Goal: Task Accomplishment & Management: Manage account settings

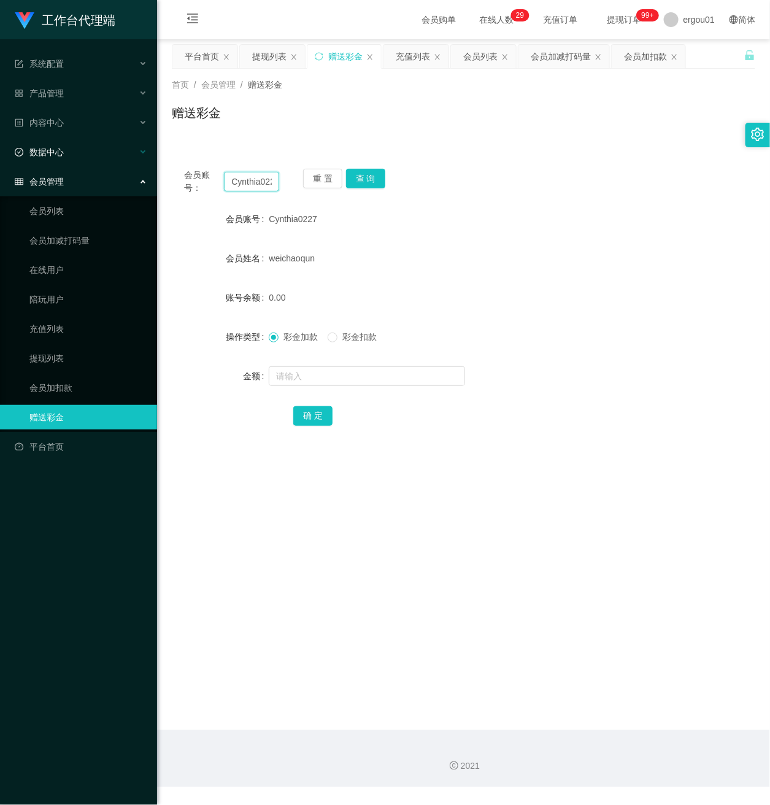
drag, startPoint x: 269, startPoint y: 185, endPoint x: 9, endPoint y: 144, distance: 263.2
click at [0, 146] on html "工作台代理端 系统配置 产品管理 内容中心 数据中心 会员管理 会员列表 会员加减打码量 在线用户 陪玩用户 充值列表 提现列表 会员加扣款 赠送彩金 平台首…" at bounding box center [385, 402] width 770 height 805
click at [250, 175] on input "27" at bounding box center [251, 182] width 55 height 20
type input "2"
click at [256, 182] on input "text" at bounding box center [251, 182] width 55 height 20
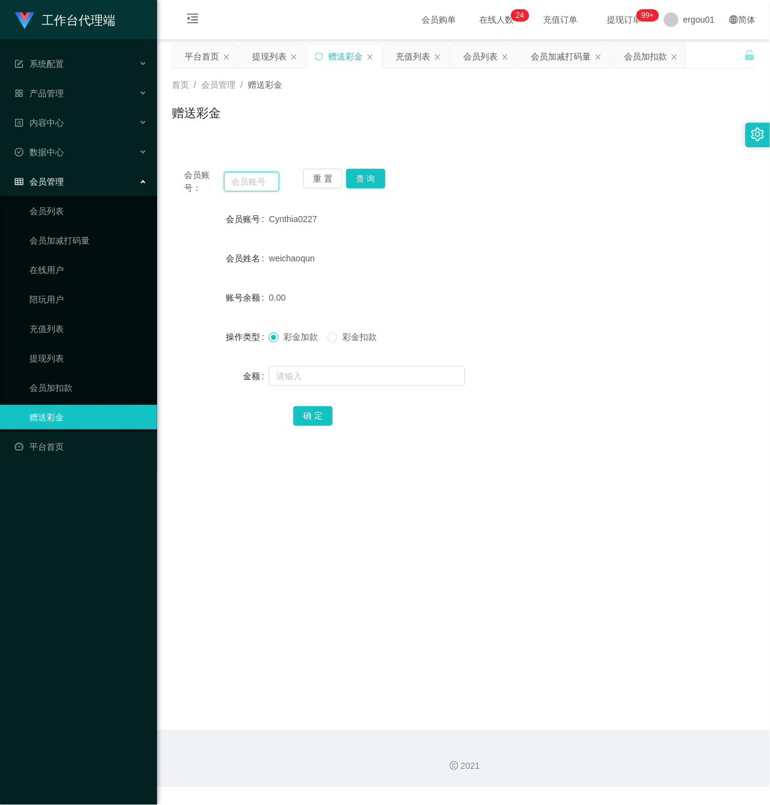
paste input "Firnafra"
type input "Firnafra"
click at [364, 178] on button "查 询" at bounding box center [365, 179] width 39 height 20
click at [313, 377] on input "text" at bounding box center [367, 376] width 196 height 20
click at [324, 374] on input "text" at bounding box center [367, 376] width 196 height 20
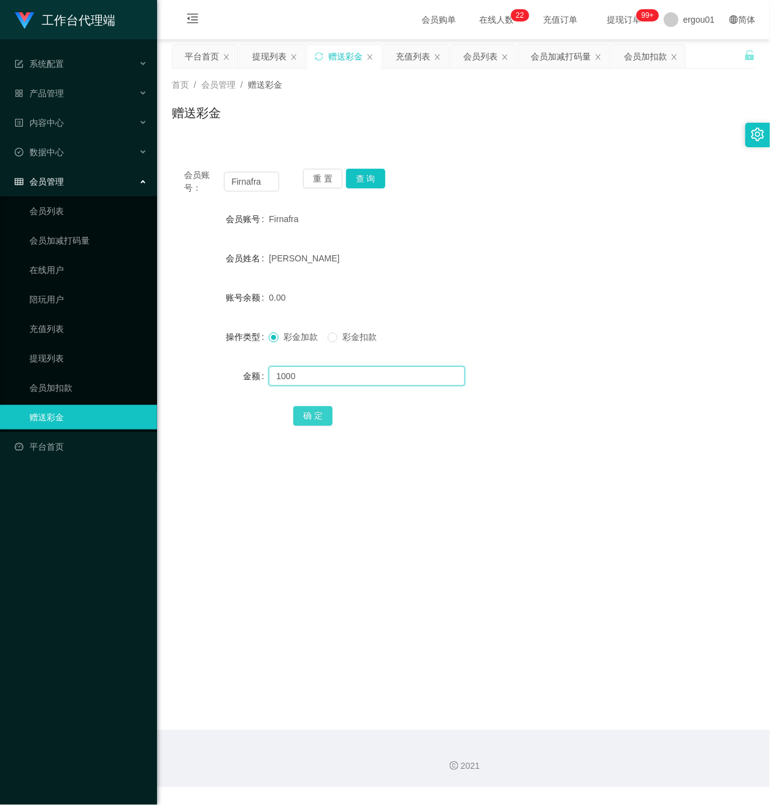
type input "1000"
click at [324, 412] on button "确 定" at bounding box center [312, 416] width 39 height 20
drag, startPoint x: 264, startPoint y: 182, endPoint x: -12, endPoint y: 166, distance: 276.5
click at [0, 166] on html "工作台代理端 系统配置 产品管理 内容中心 数据中心 会员管理 会员列表 会员加减打码量 在线用户 陪玩用户 充值列表 提现列表 会员加扣款 赠送彩金 平台首…" at bounding box center [385, 402] width 770 height 805
paste input "5888"
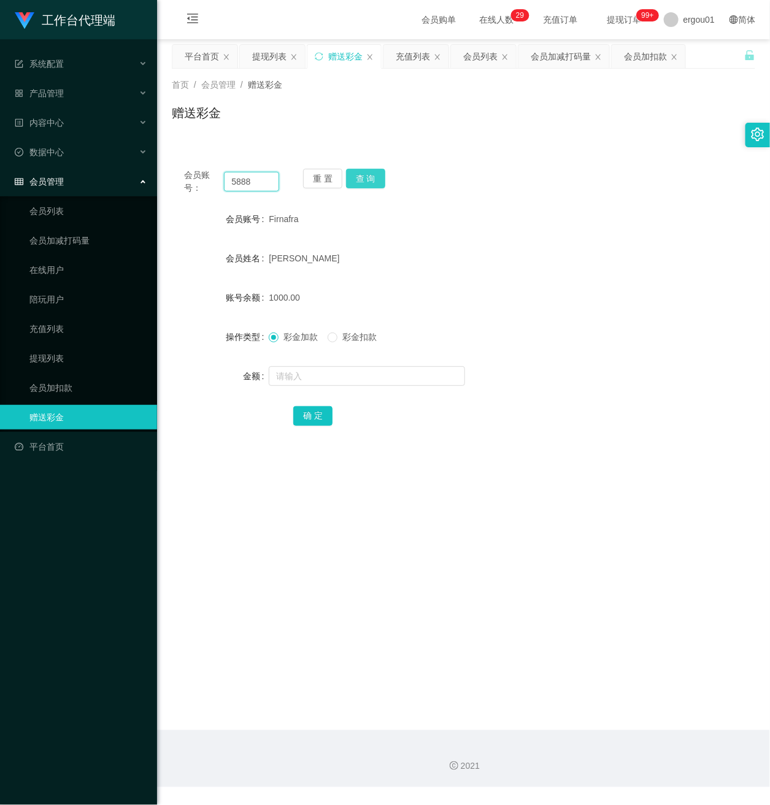
type input "5888"
drag, startPoint x: 364, startPoint y: 181, endPoint x: 364, endPoint y: 223, distance: 41.7
click at [364, 181] on button "查 询" at bounding box center [365, 179] width 39 height 20
click at [312, 372] on input "text" at bounding box center [367, 376] width 196 height 20
type input "100"
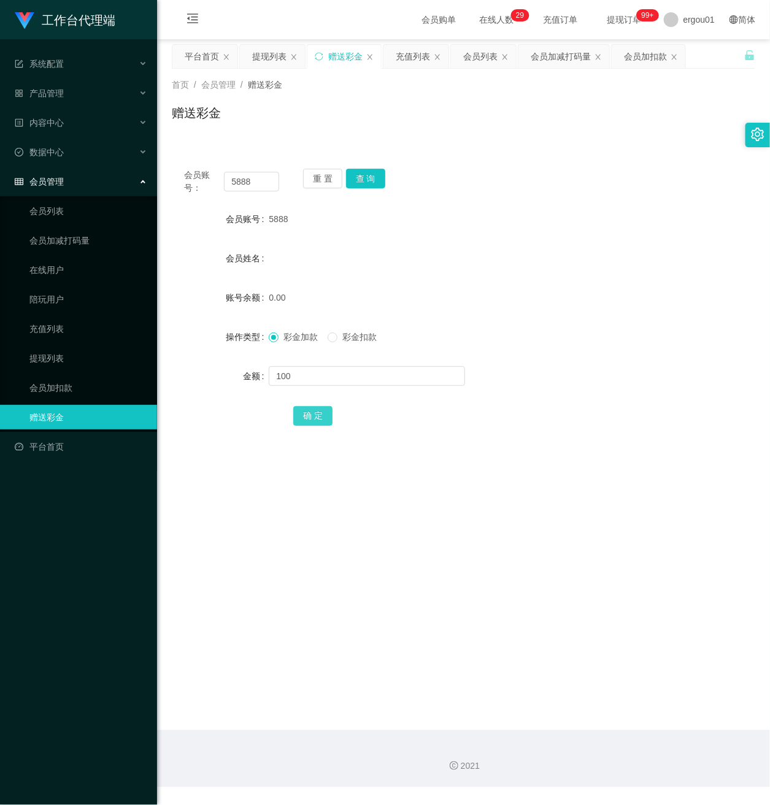
drag, startPoint x: 318, startPoint y: 409, endPoint x: 385, endPoint y: 421, distance: 67.4
click at [318, 409] on button "确 定" at bounding box center [312, 416] width 39 height 20
click at [367, 179] on button "查 询" at bounding box center [365, 179] width 39 height 20
click at [304, 383] on input "text" at bounding box center [367, 376] width 196 height 20
type input "100"
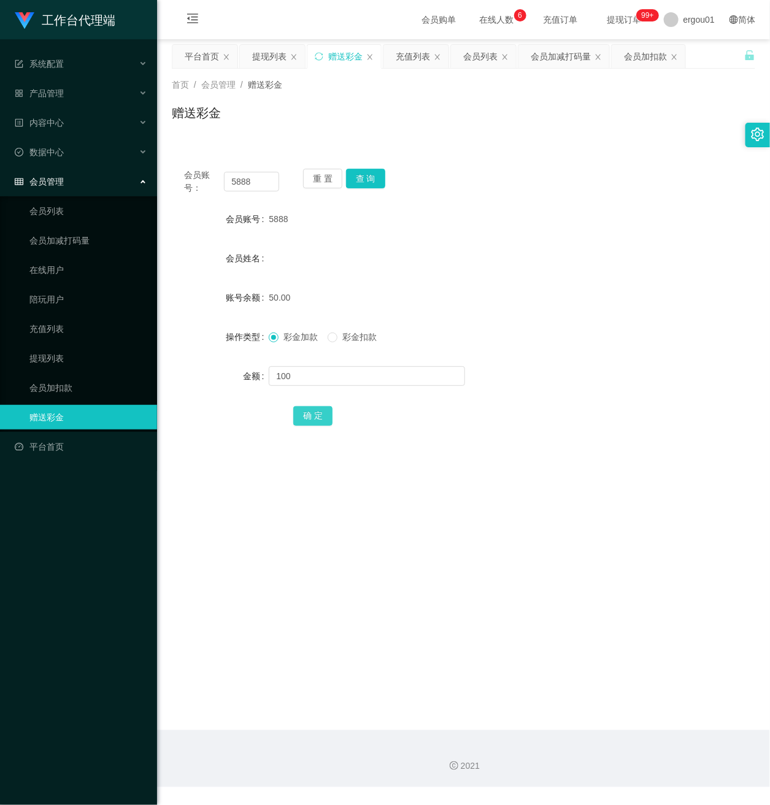
click at [319, 416] on button "确 定" at bounding box center [312, 416] width 39 height 20
click at [50, 375] on link "会员加扣款" at bounding box center [88, 387] width 118 height 25
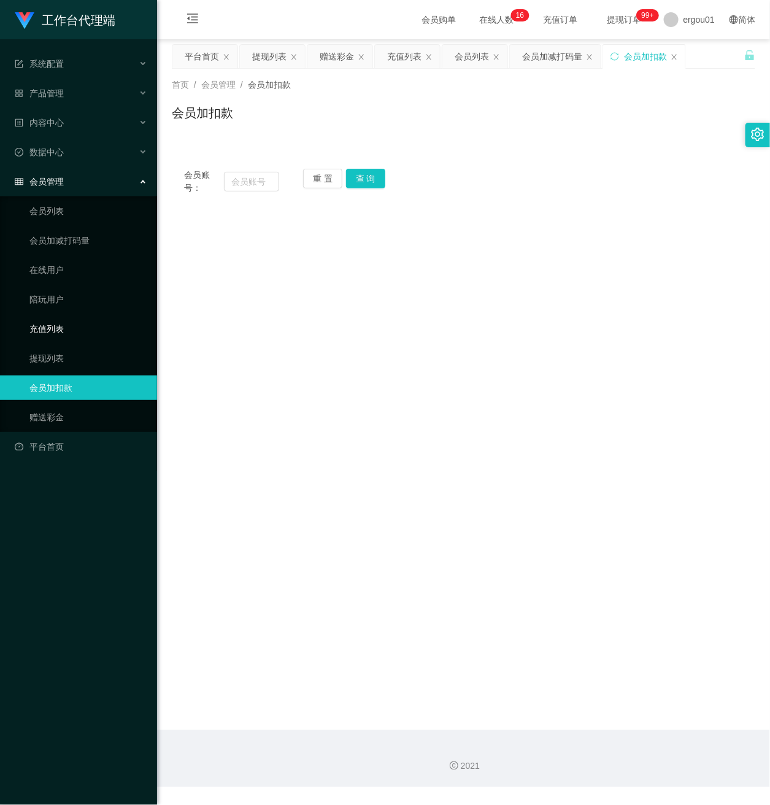
click at [57, 317] on link "充值列表" at bounding box center [88, 329] width 118 height 25
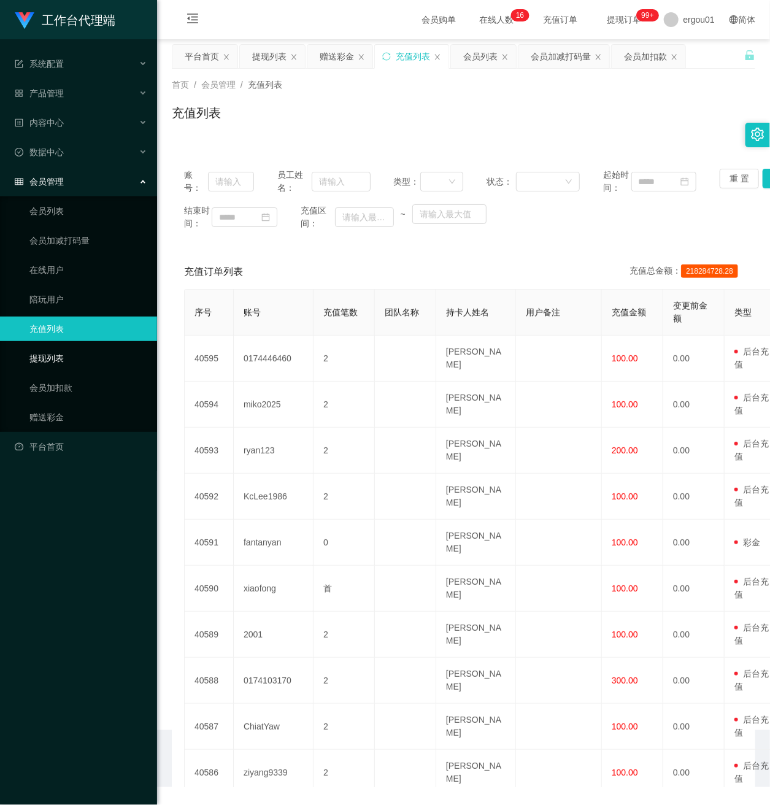
click at [50, 350] on link "提现列表" at bounding box center [88, 358] width 118 height 25
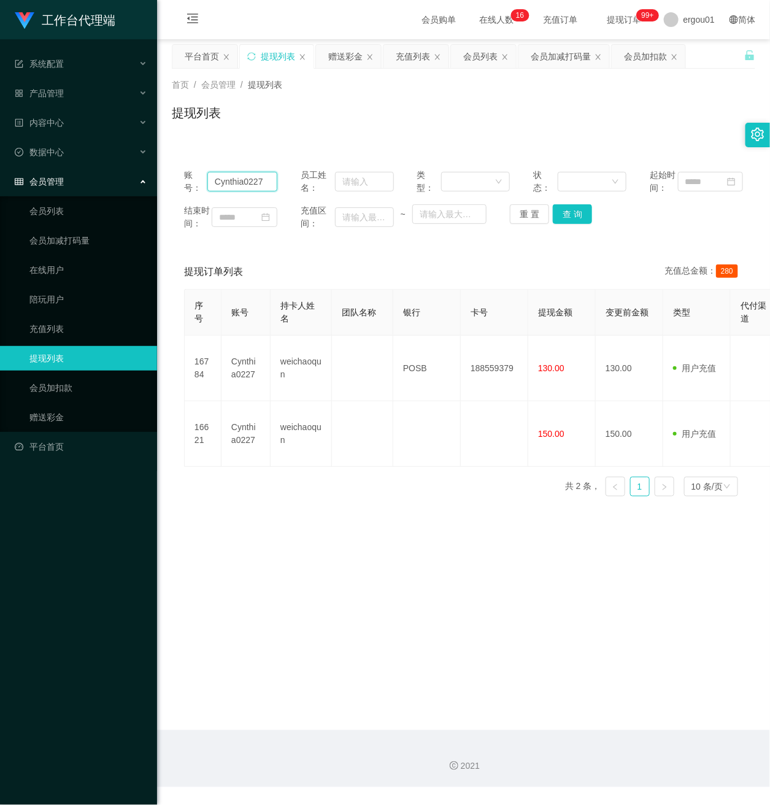
drag, startPoint x: 264, startPoint y: 191, endPoint x: 33, endPoint y: 170, distance: 231.6
click at [35, 170] on section "工作台代理端 系统配置 产品管理 内容中心 数据中心 会员管理 会员列表 会员加减打码量 在线用户 陪玩用户 充值列表 提现列表 会员加扣款 赠送彩金 平台首…" at bounding box center [385, 393] width 770 height 787
click at [258, 190] on input "text" at bounding box center [242, 182] width 70 height 20
type input "5888"
drag, startPoint x: 570, startPoint y: 220, endPoint x: 566, endPoint y: 234, distance: 15.5
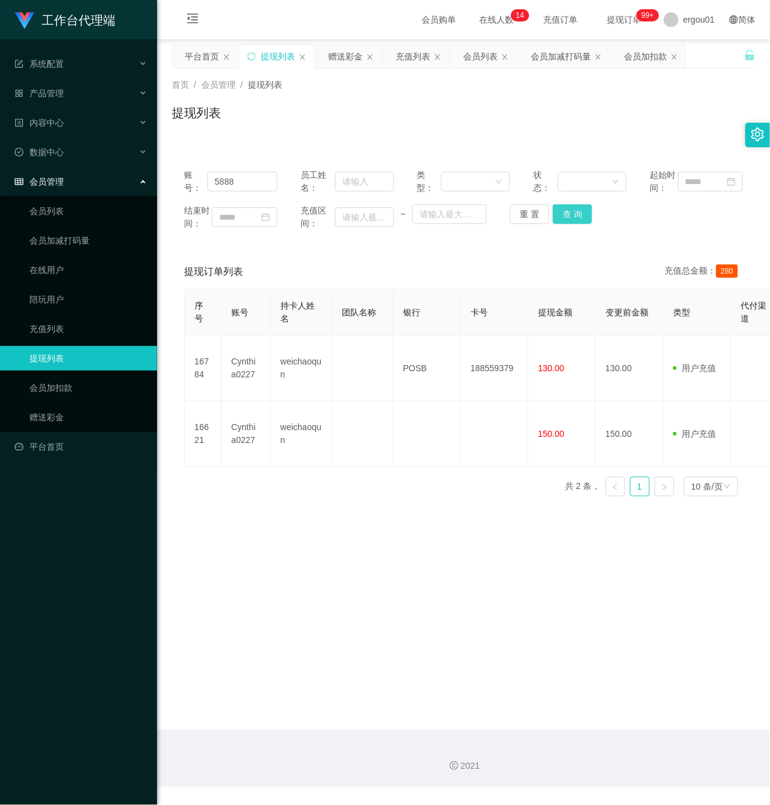
click at [570, 220] on button "查 询" at bounding box center [572, 214] width 39 height 20
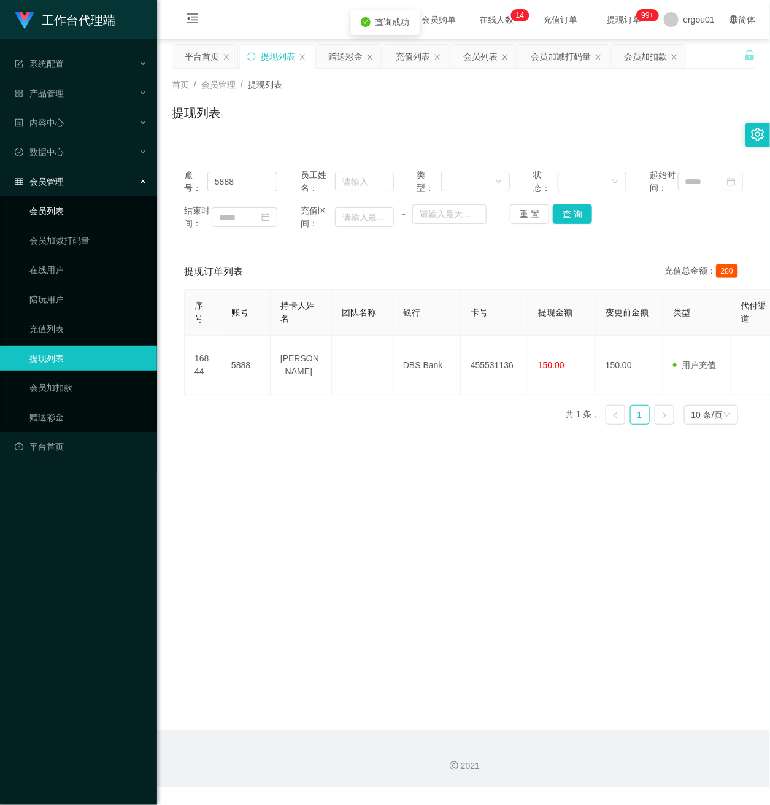
click at [57, 199] on link "会员列表" at bounding box center [88, 211] width 118 height 25
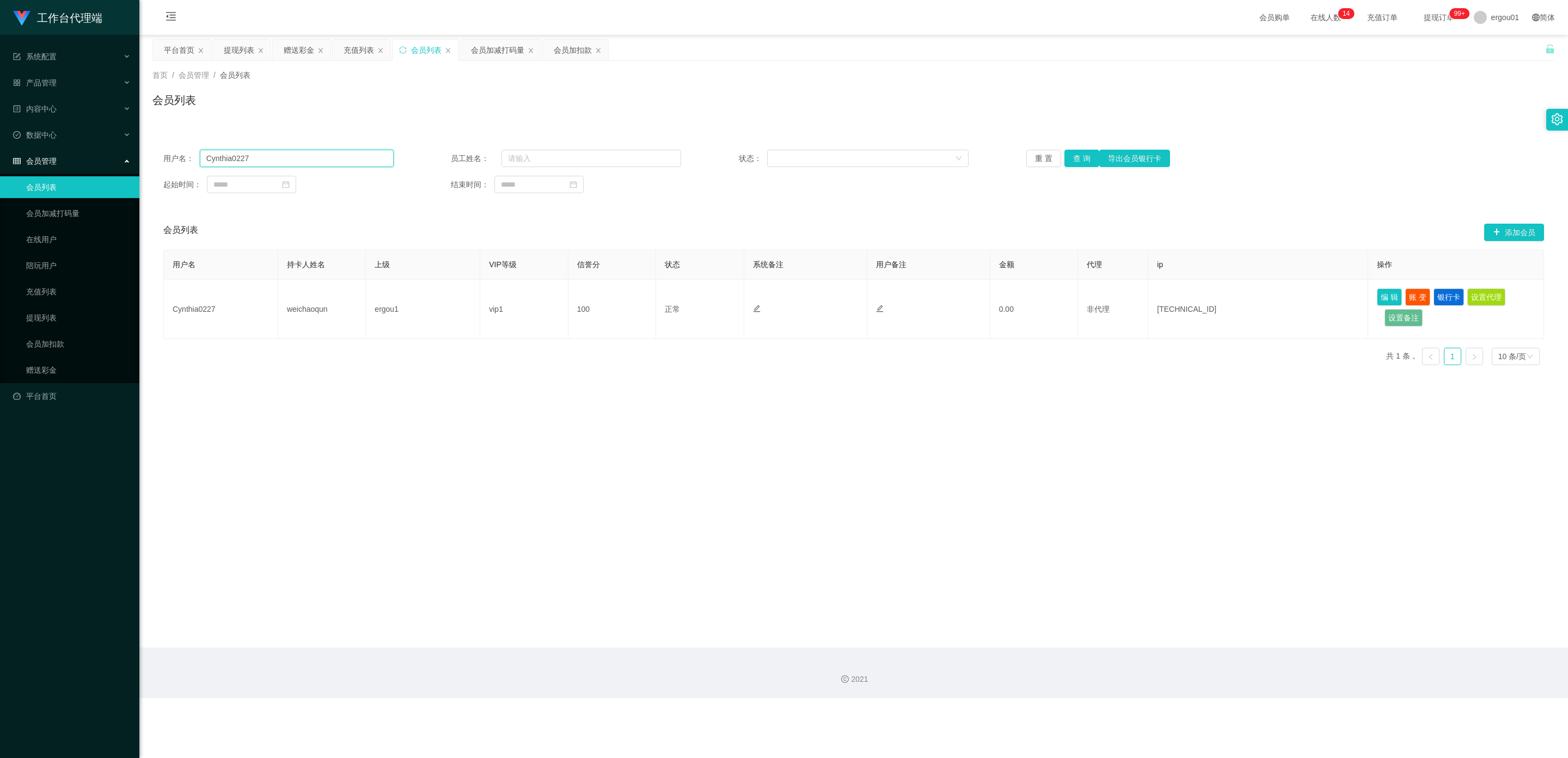
drag, startPoint x: 256, startPoint y: 157, endPoint x: 0, endPoint y: 140, distance: 256.6
click at [0, 140] on section "工作台代理端 系统配置 产品管理 内容中心 数据中心 会员管理 会员列表 会员加减打码量 在线用户 陪玩用户 充值列表 提现列表 会员加扣款 赠送彩金 平台首…" at bounding box center [784, 349] width 1568 height 699
type input "5888"
drag, startPoint x: 1074, startPoint y: 155, endPoint x: 1083, endPoint y: 160, distance: 10.3
click at [682, 155] on button "查 询" at bounding box center [1081, 159] width 35 height 18
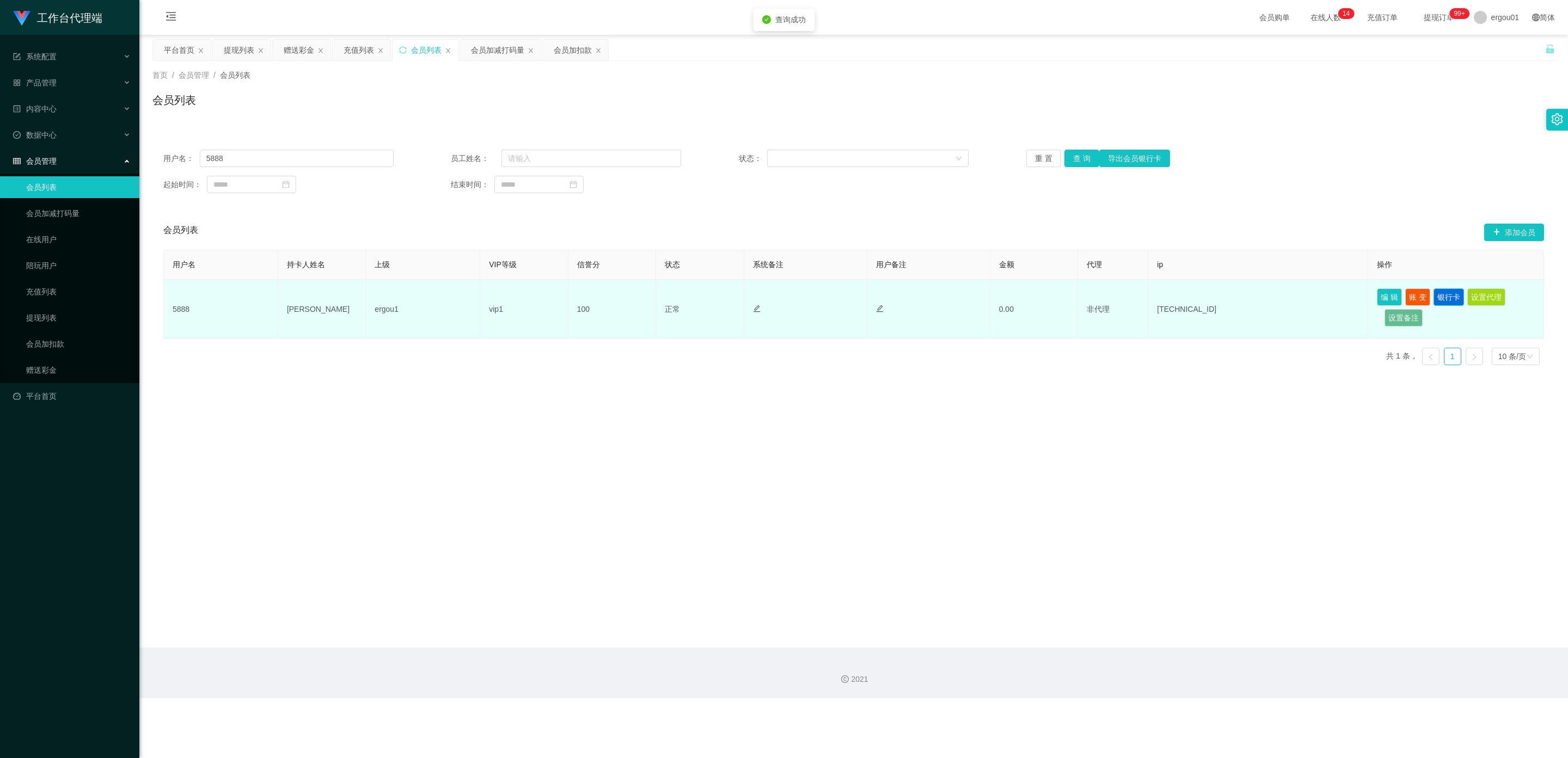
click at [682, 296] on button "银行卡" at bounding box center [1448, 297] width 30 height 18
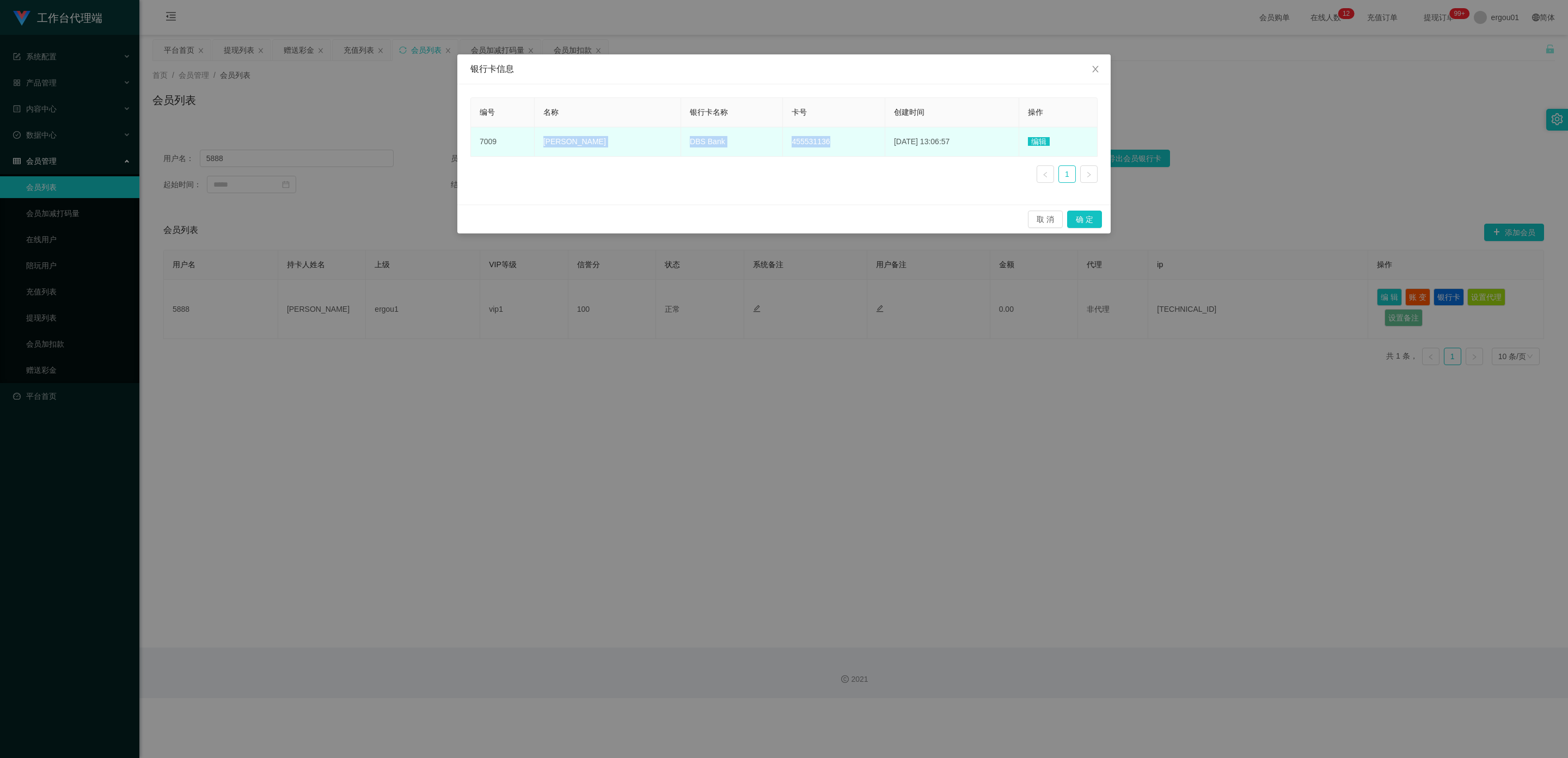
copy tr "[PERSON_NAME] DBS Bank 455531136"
drag, startPoint x: 815, startPoint y: 144, endPoint x: 542, endPoint y: 141, distance: 273.0
click at [542, 141] on tr "7009 [PERSON_NAME] DBS Bank 455531136 [DATE] 13:06:57 编辑" at bounding box center [784, 142] width 626 height 29
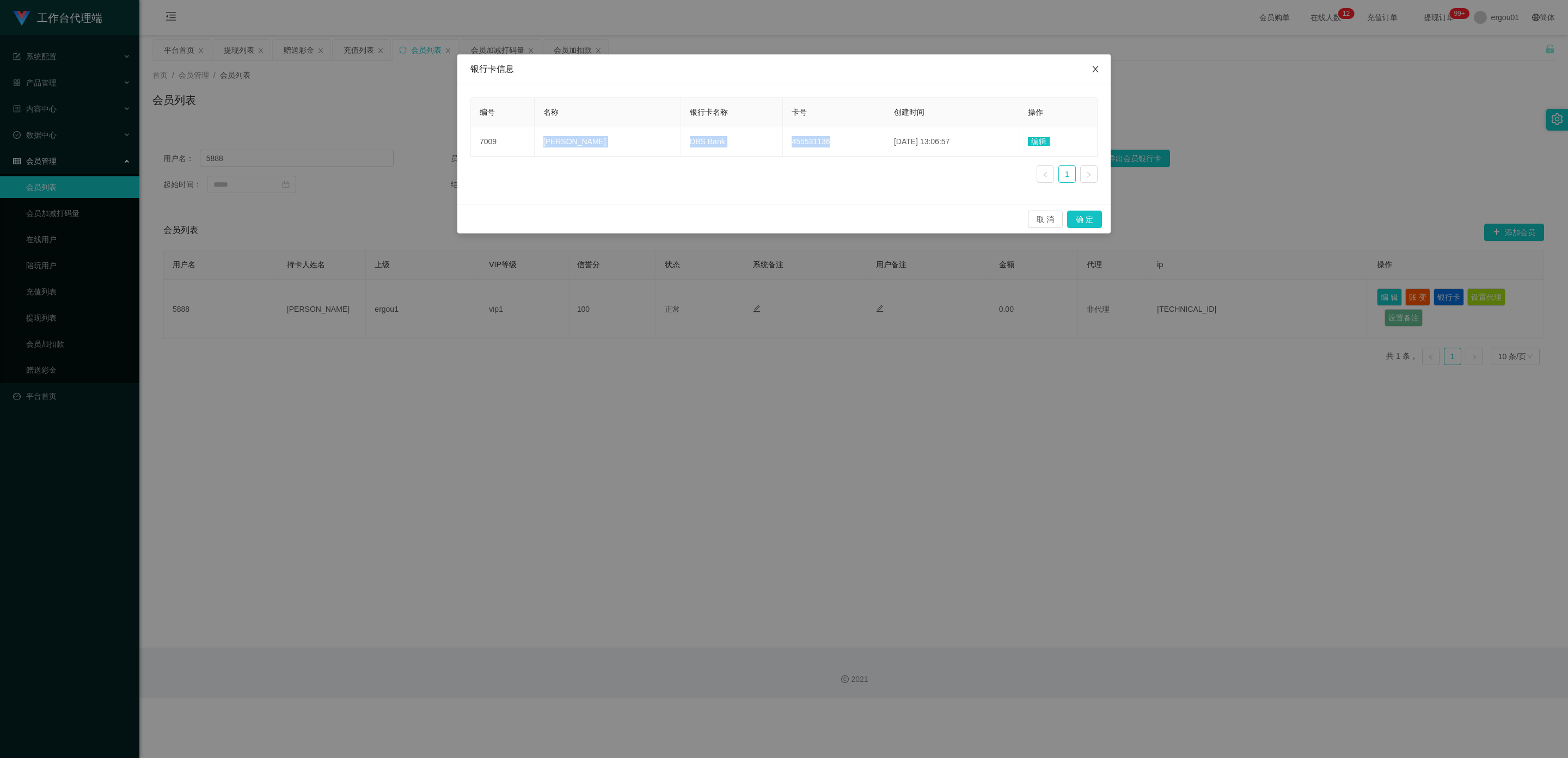
click at [682, 76] on span "Close" at bounding box center [1095, 69] width 30 height 30
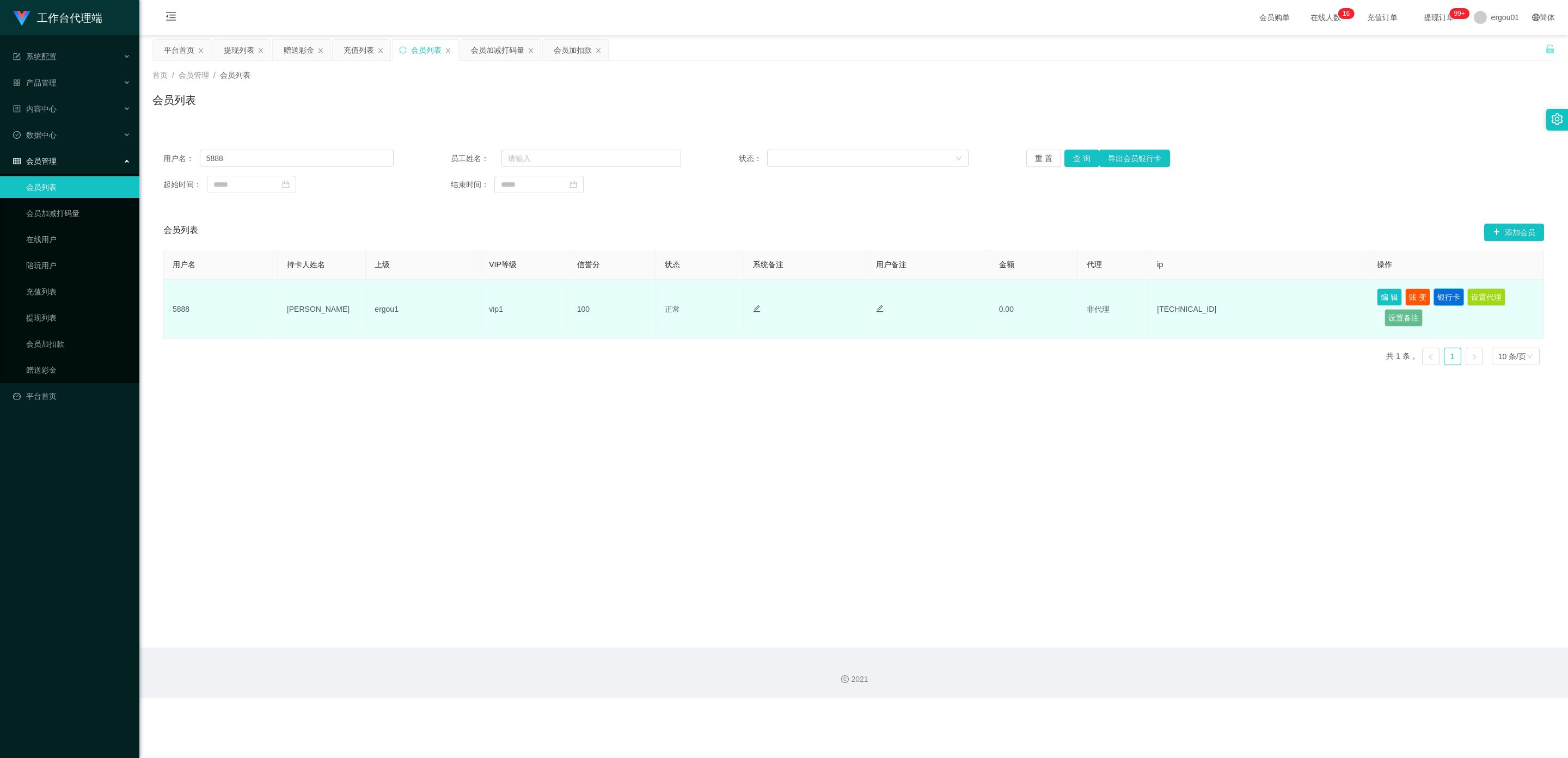
click at [682, 296] on button "银行卡" at bounding box center [1448, 297] width 30 height 18
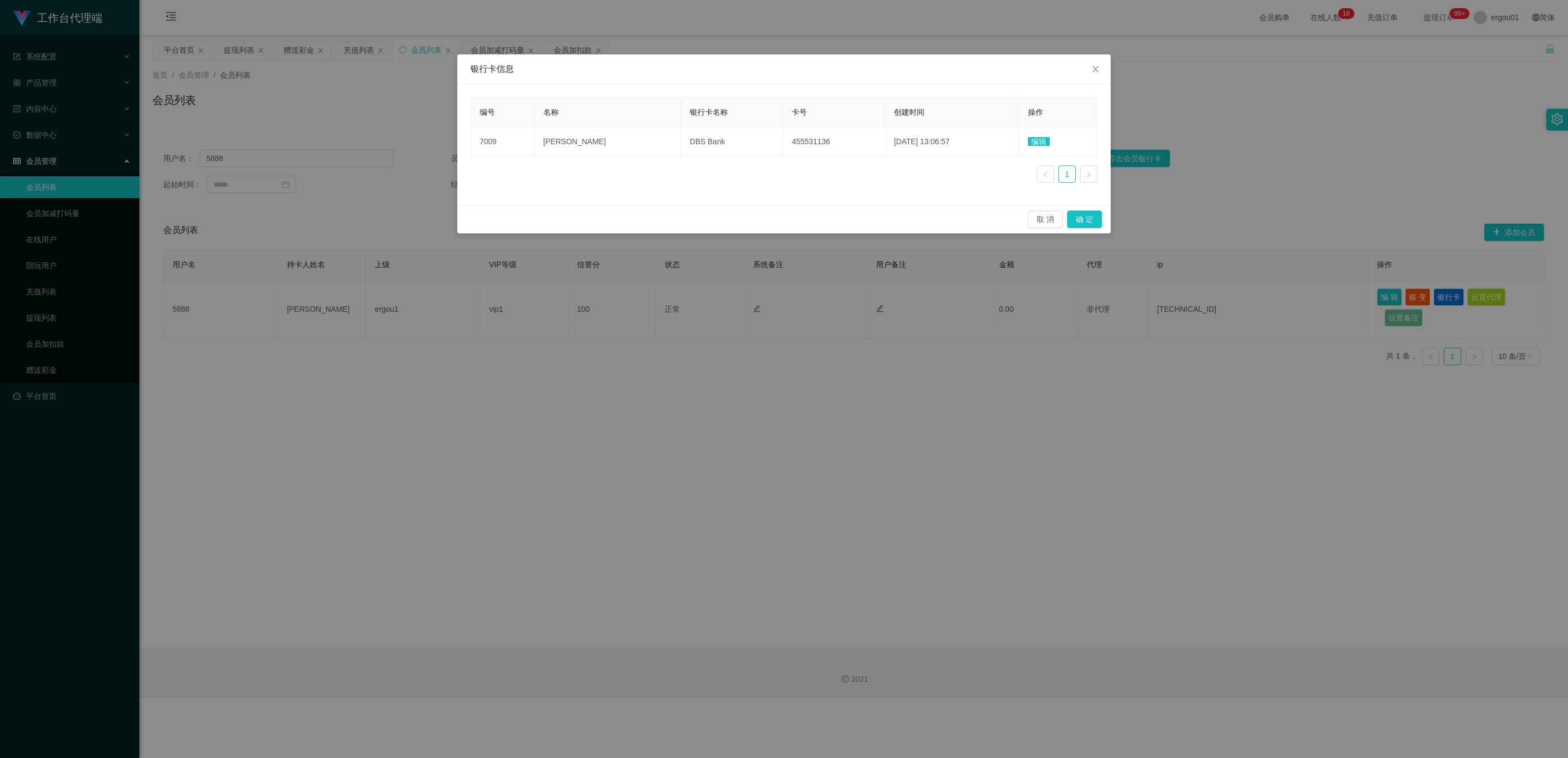
click at [682, 414] on div "银行卡信息 编号 名称 银行卡名称 卡号 创建时间 操作 7009 [PERSON_NAME] DBS Bank 455531136 [DATE] 13:06…" at bounding box center [784, 379] width 1568 height 758
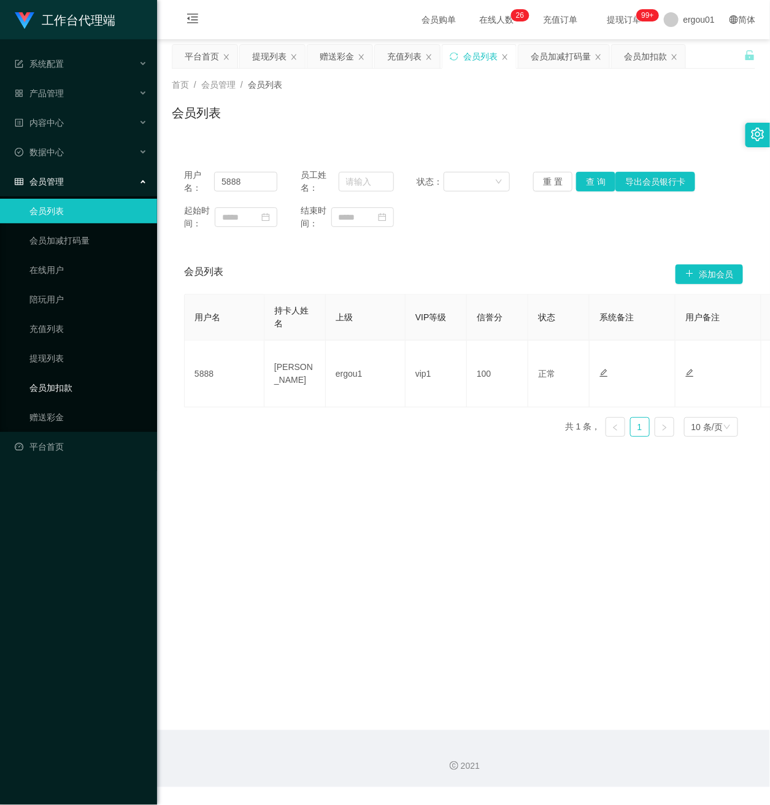
click at [58, 383] on link "会员加扣款" at bounding box center [88, 387] width 118 height 25
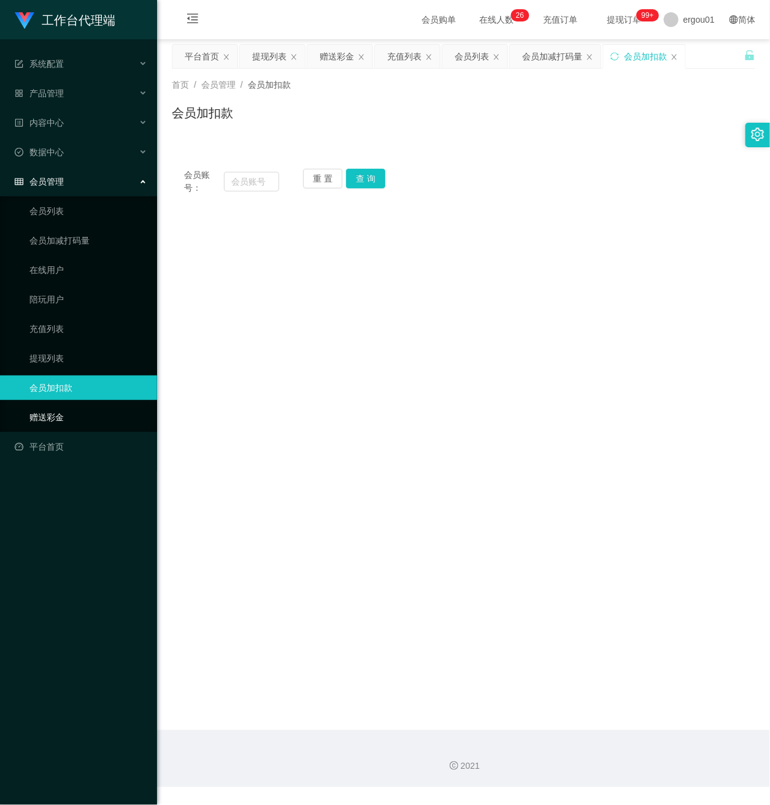
click at [52, 407] on link "赠送彩金" at bounding box center [88, 417] width 118 height 25
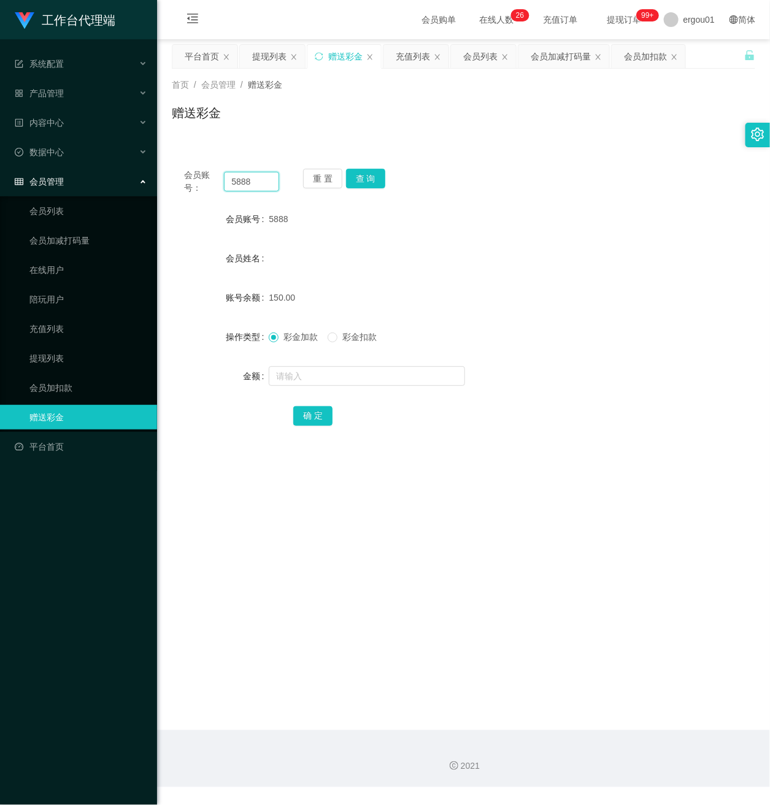
drag, startPoint x: 266, startPoint y: 185, endPoint x: -12, endPoint y: 174, distance: 278.1
click at [0, 174] on html "工作台代理端 系统配置 产品管理 内容中心 数据中心 会员管理 会员列表 会员加减打码量 在线用户 陪玩用户 充值列表 提现列表 会员加扣款 赠送彩金 平台首…" at bounding box center [385, 402] width 770 height 805
paste input "Aishu"
type input "Aishu"
click at [370, 175] on button "查 询" at bounding box center [365, 179] width 39 height 20
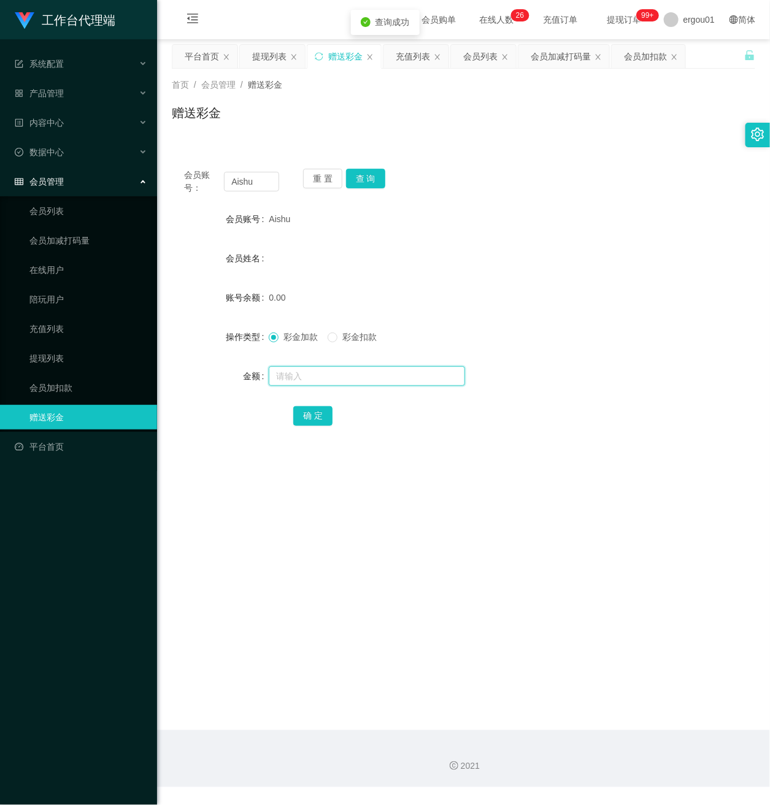
click at [318, 376] on input "text" at bounding box center [367, 376] width 196 height 20
type input "100"
click at [317, 404] on div "确 定" at bounding box center [463, 415] width 340 height 25
click at [312, 418] on button "确 定" at bounding box center [312, 416] width 39 height 20
click at [61, 140] on div "数据中心" at bounding box center [78, 152] width 157 height 25
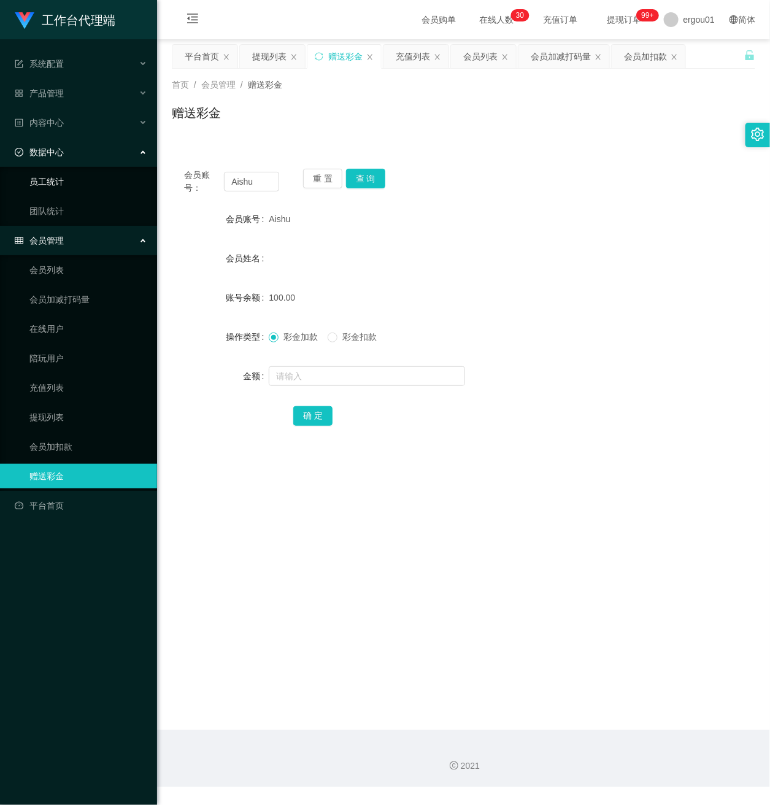
click at [36, 173] on link "员工统计" at bounding box center [88, 181] width 118 height 25
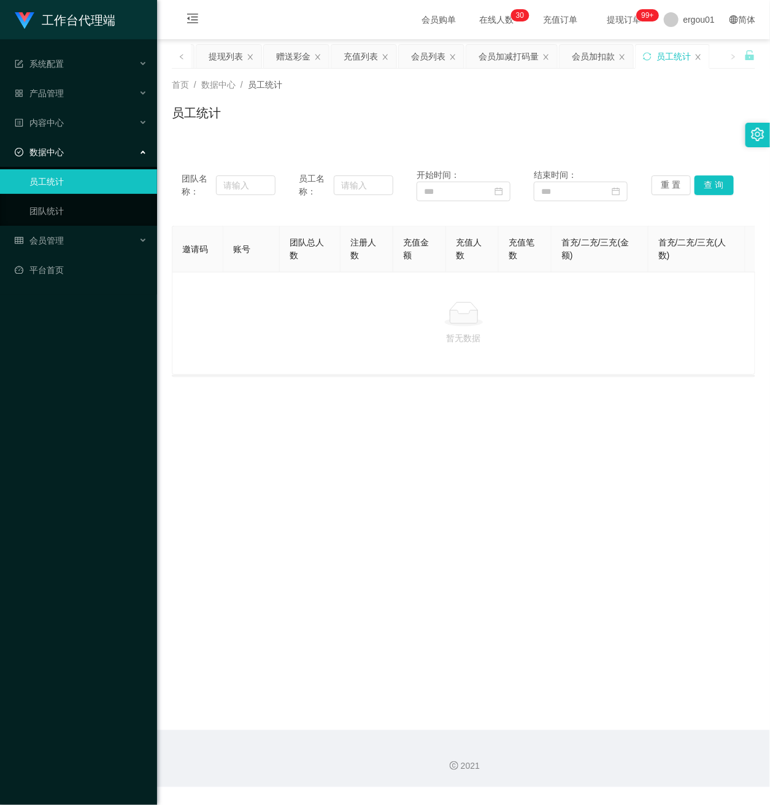
click at [65, 169] on link "员工统计" at bounding box center [88, 181] width 118 height 25
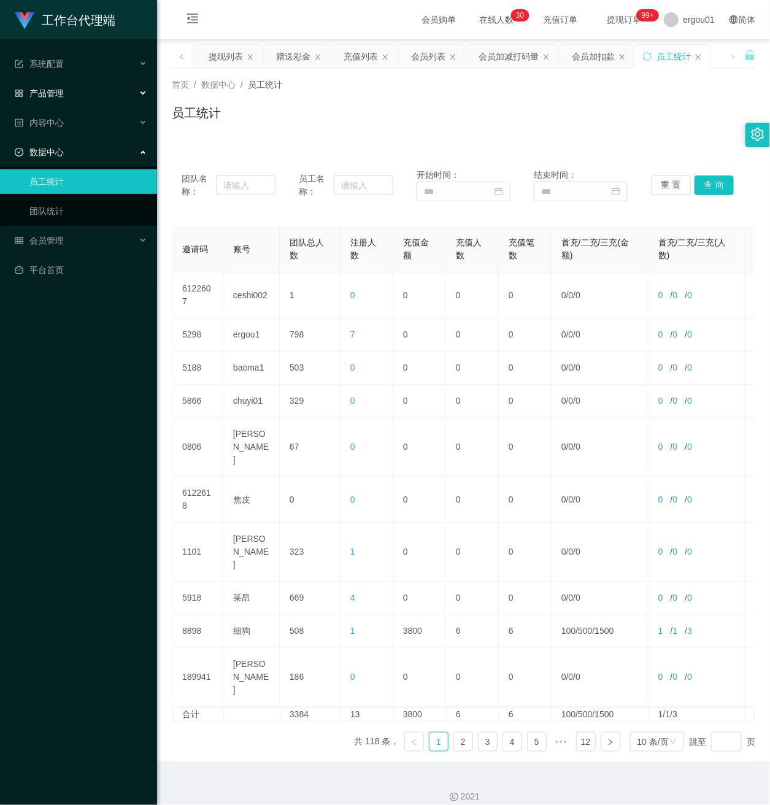
click at [53, 88] on span "产品管理" at bounding box center [39, 93] width 49 height 10
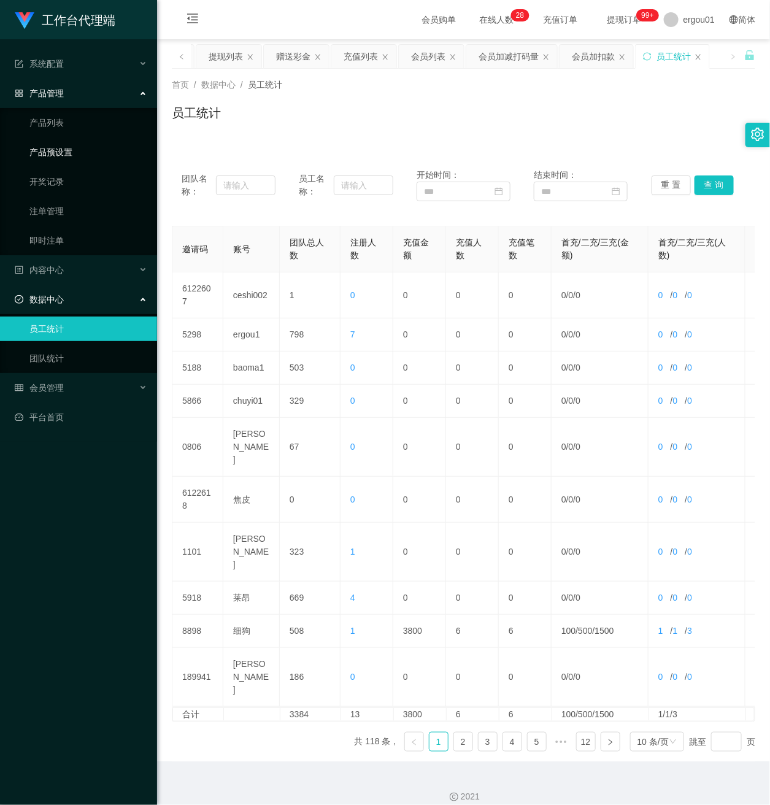
click at [57, 140] on link "产品预设置" at bounding box center [88, 152] width 118 height 25
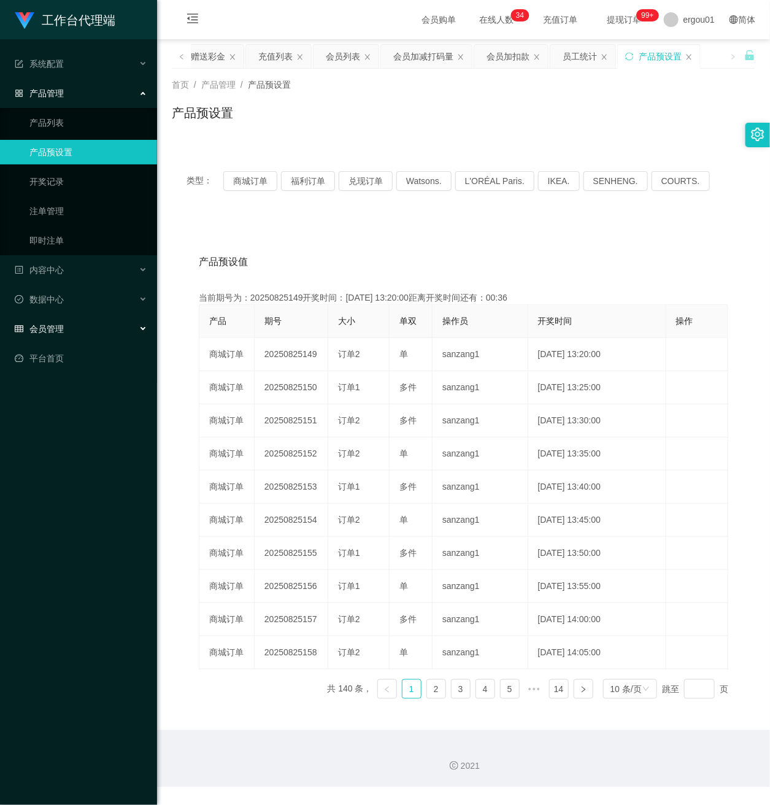
click at [53, 324] on span "会员管理" at bounding box center [39, 329] width 49 height 10
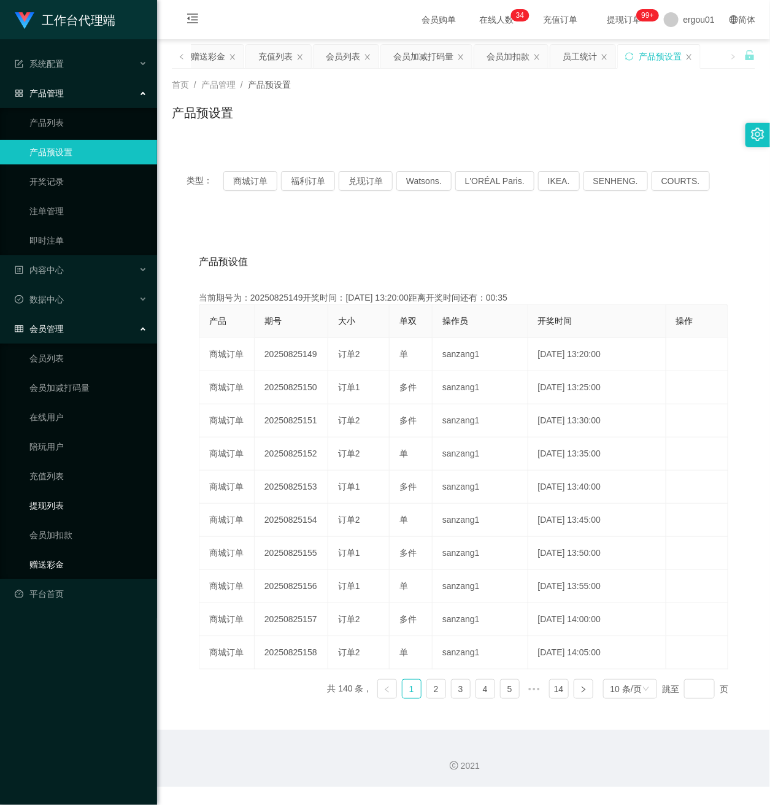
drag, startPoint x: 48, startPoint y: 549, endPoint x: 107, endPoint y: 486, distance: 86.4
click at [48, 552] on link "赠送彩金" at bounding box center [88, 564] width 118 height 25
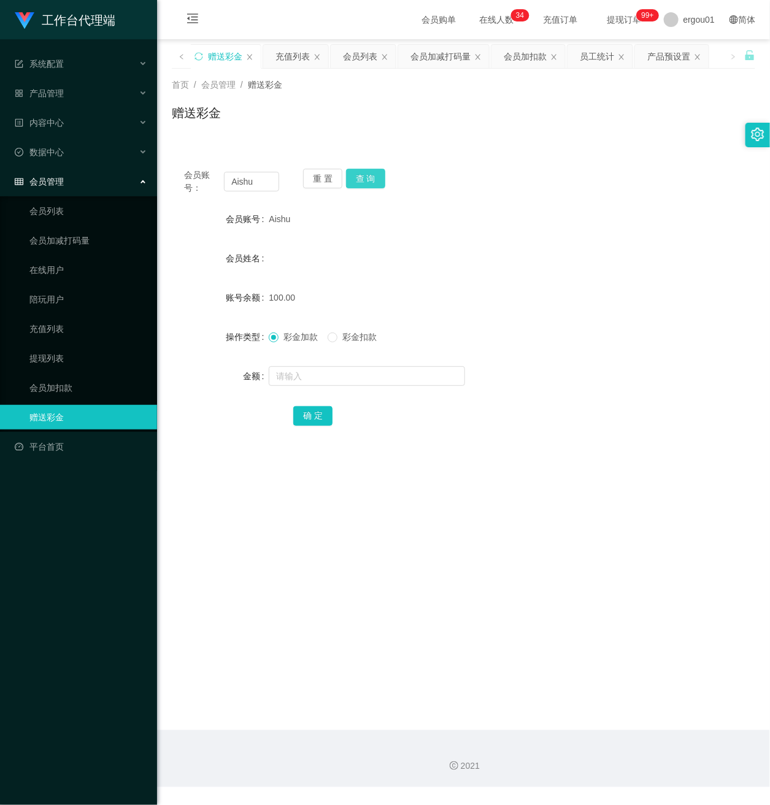
click at [369, 184] on button "查 询" at bounding box center [365, 179] width 39 height 20
click at [367, 173] on button "查 询" at bounding box center [365, 179] width 39 height 20
click at [74, 77] on ul "系统配置 产品管理 产品列表 产品预设置 开奖记录 注单管理 即时注单 内容中心 数据中心 员工统计 团队统计 会员管理 会员列表 会员加减打码量 在线用户 …" at bounding box center [78, 255] width 157 height 432
click at [71, 87] on div "产品管理" at bounding box center [78, 93] width 157 height 25
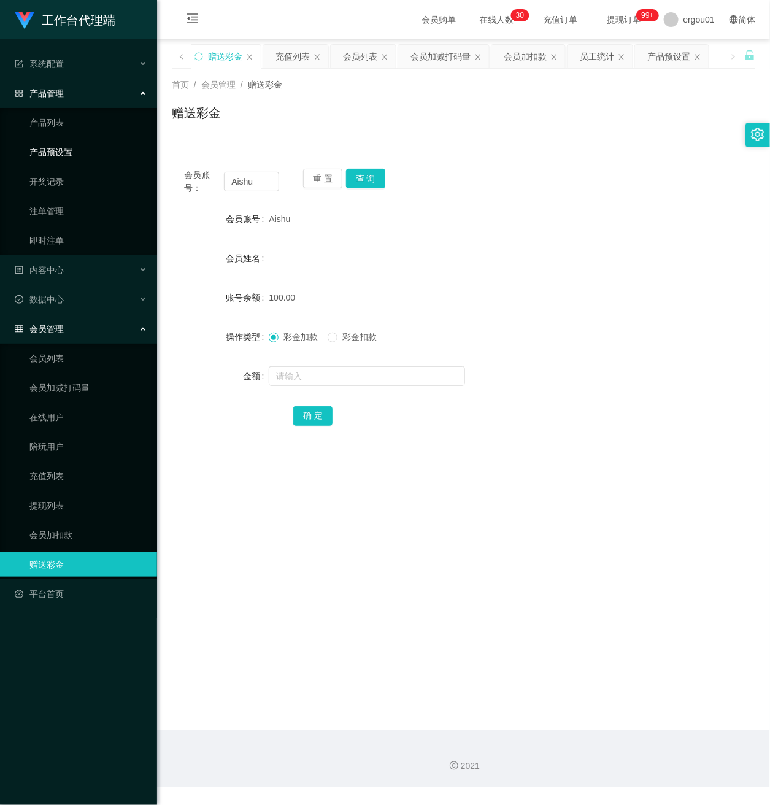
click at [67, 147] on link "产品预设置" at bounding box center [88, 152] width 118 height 25
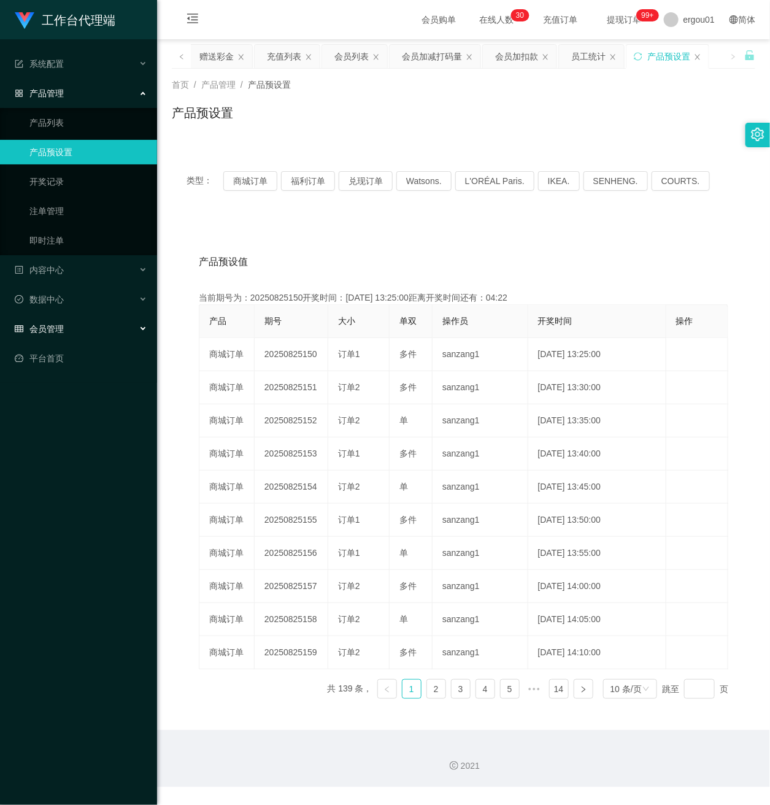
click at [54, 317] on div "会员管理" at bounding box center [78, 329] width 157 height 25
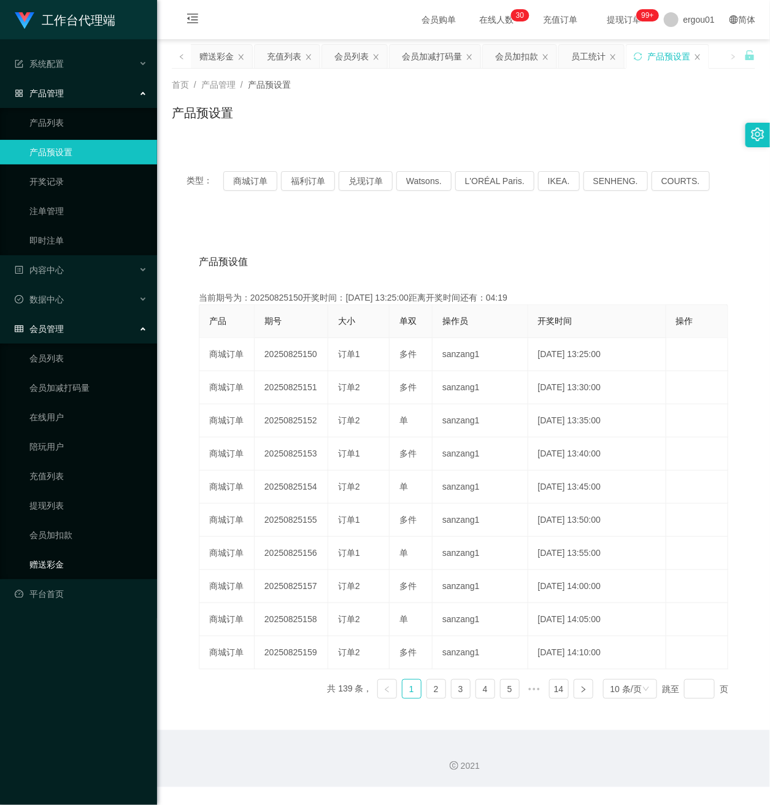
click at [69, 552] on link "赠送彩金" at bounding box center [88, 564] width 118 height 25
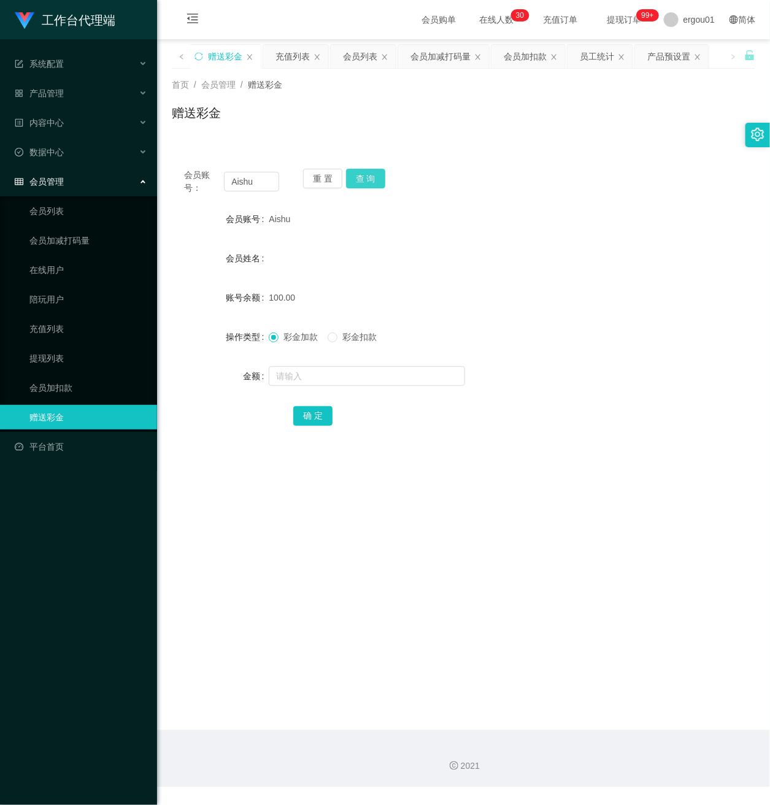
click at [375, 172] on button "查 询" at bounding box center [365, 179] width 39 height 20
click at [364, 175] on button "查 询" at bounding box center [365, 179] width 39 height 20
click at [57, 199] on link "会员列表" at bounding box center [88, 211] width 118 height 25
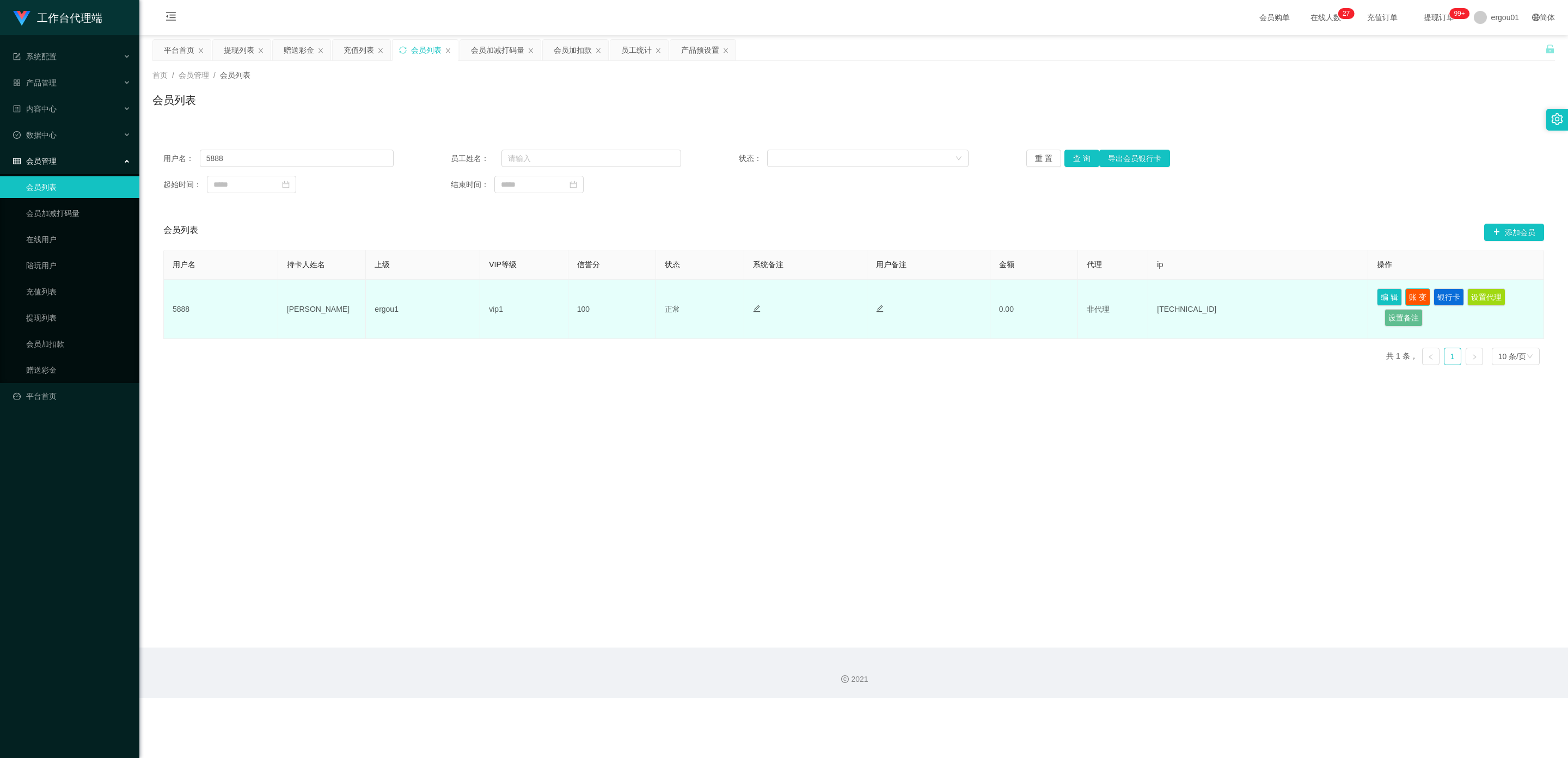
click at [682, 296] on button "账 变" at bounding box center [1417, 297] width 25 height 18
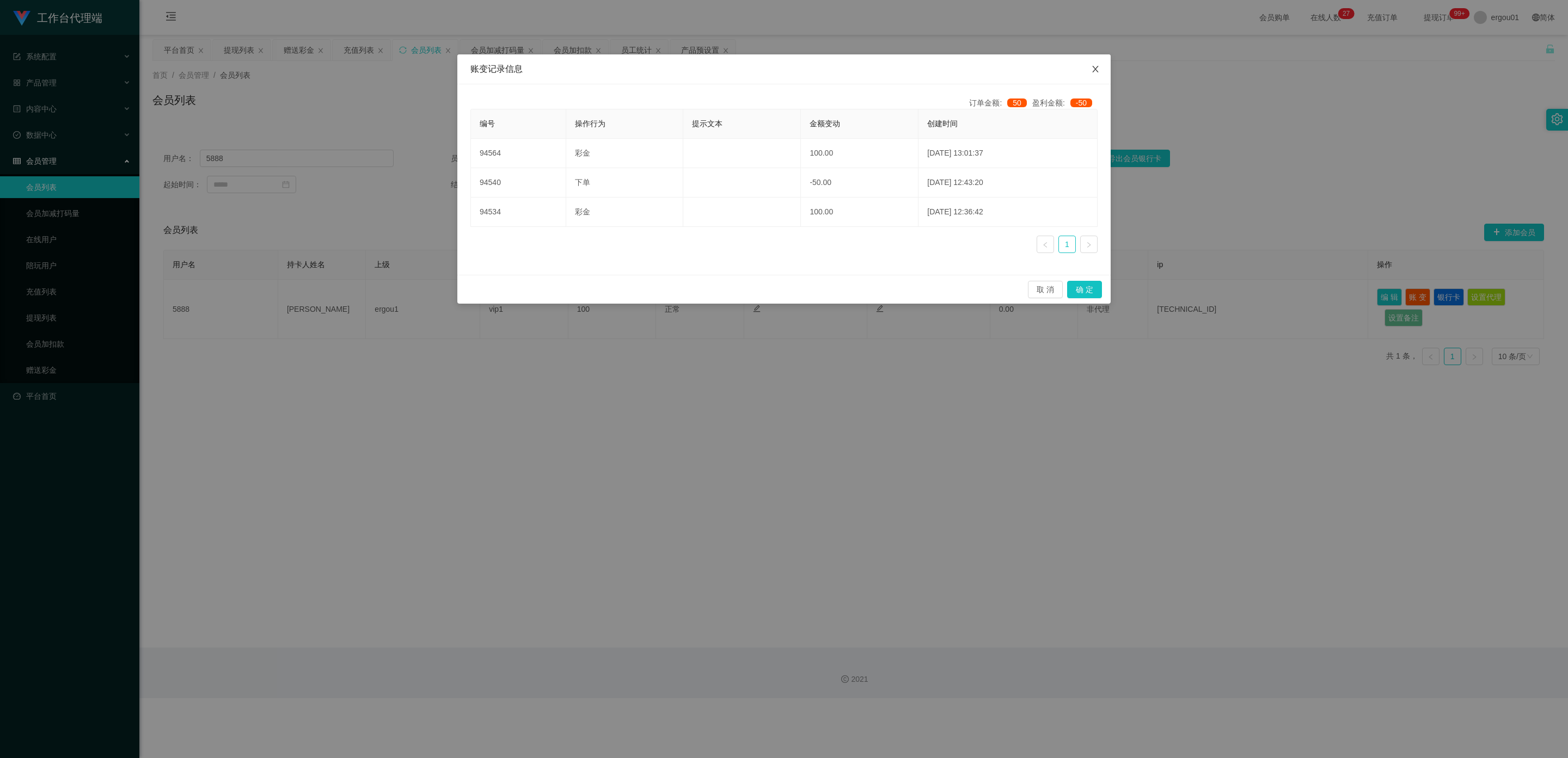
click at [682, 70] on icon "图标: close" at bounding box center [1095, 69] width 9 height 9
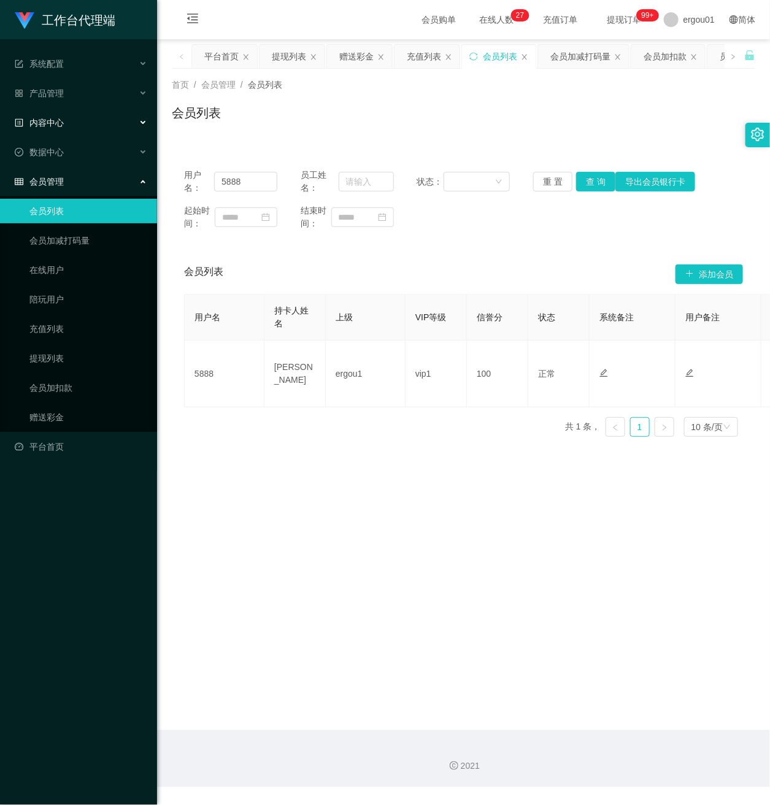
click at [59, 118] on span "内容中心" at bounding box center [39, 123] width 49 height 10
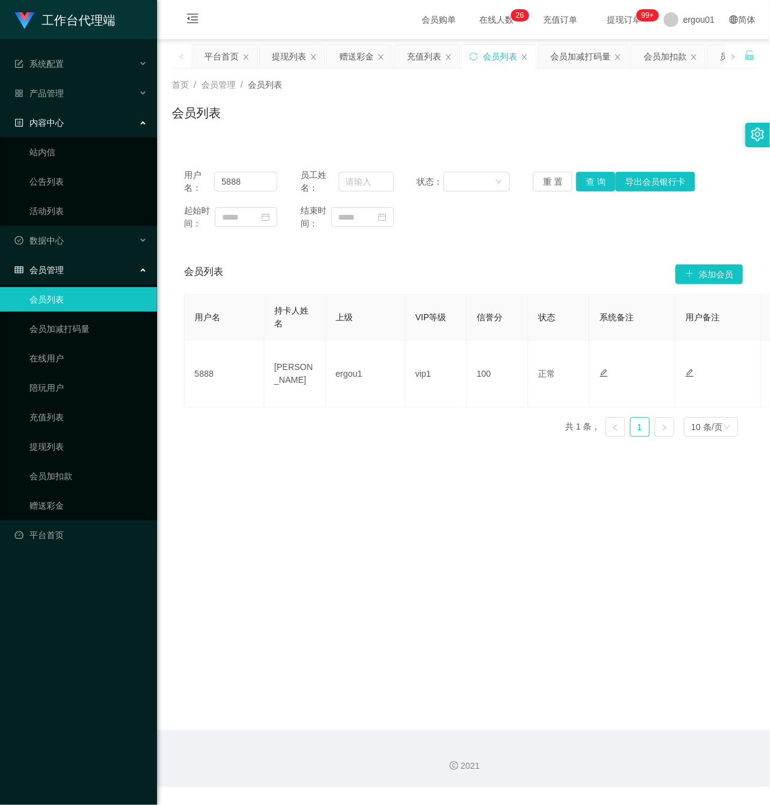
click at [59, 110] on div "内容中心" at bounding box center [78, 122] width 157 height 25
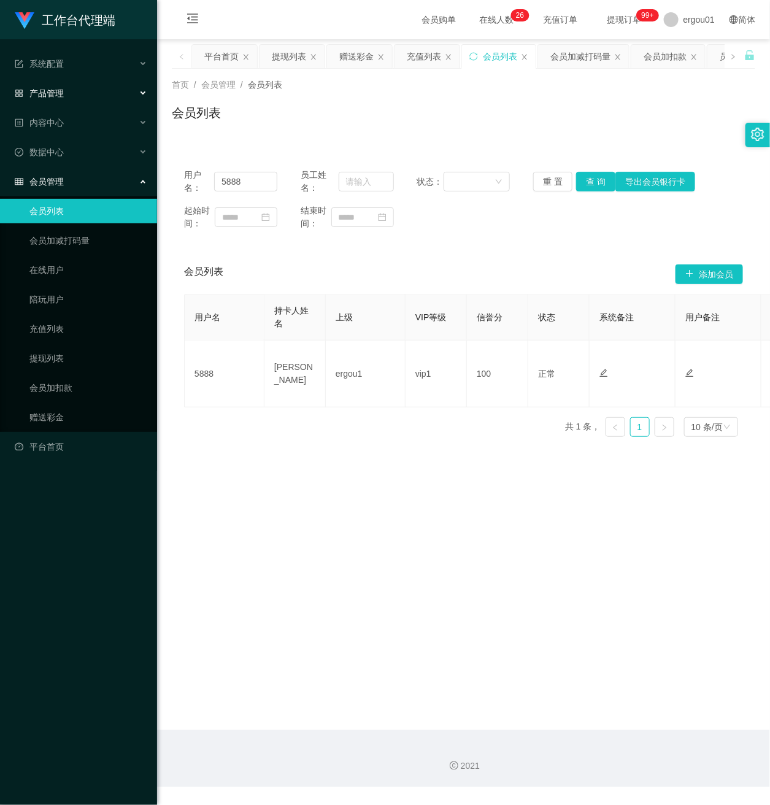
click at [83, 85] on div "产品管理" at bounding box center [78, 93] width 157 height 25
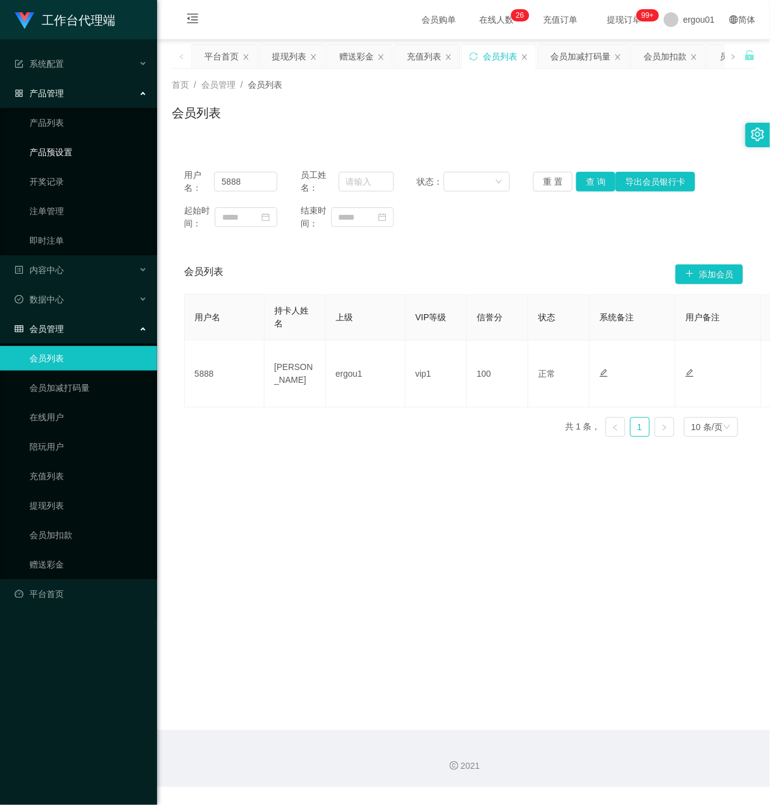
click at [74, 148] on link "产品预设置" at bounding box center [88, 152] width 118 height 25
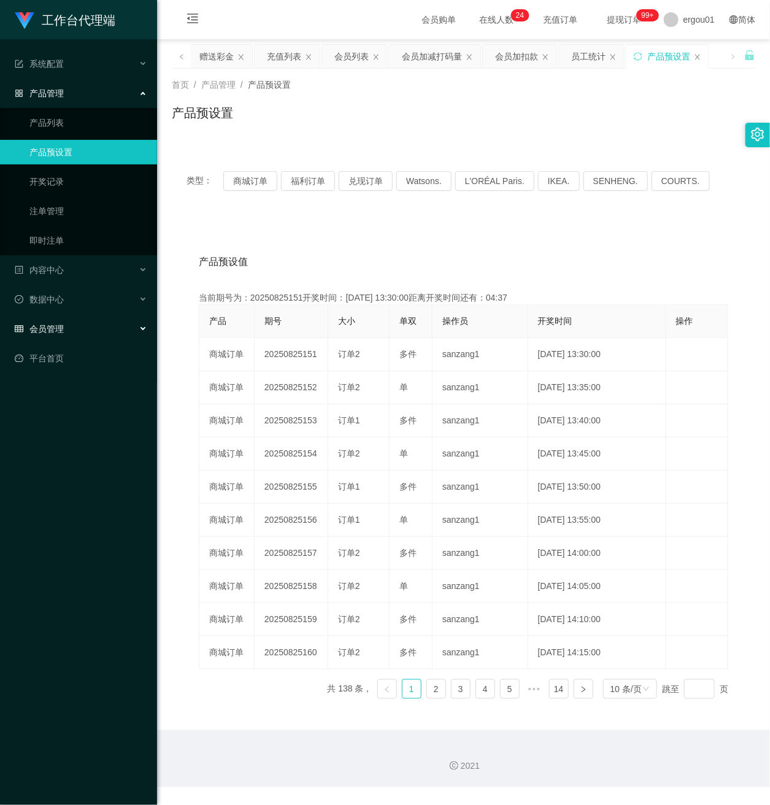
click at [53, 324] on span "会员管理" at bounding box center [39, 329] width 49 height 10
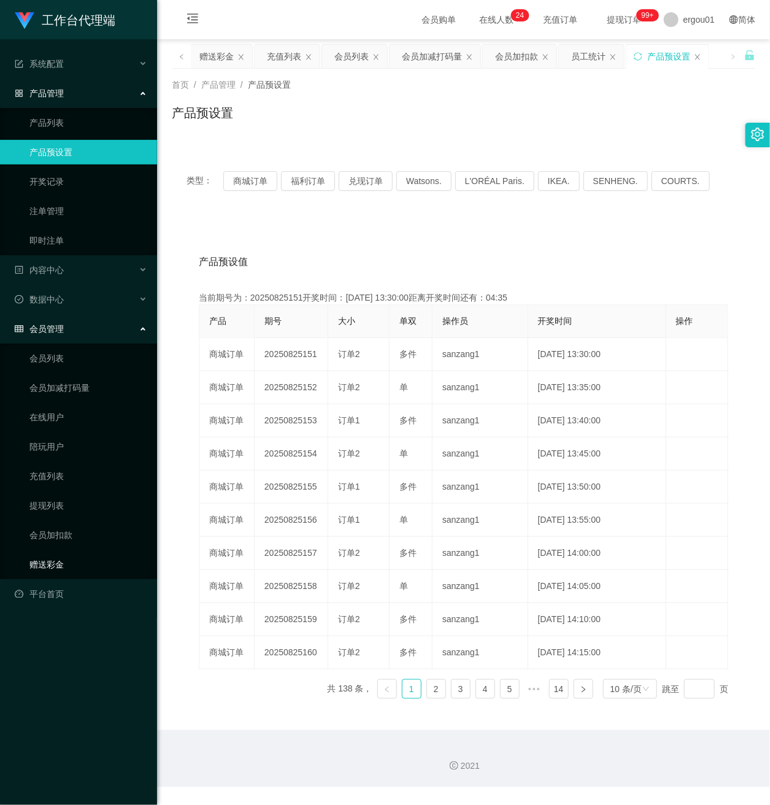
drag, startPoint x: 75, startPoint y: 562, endPoint x: 80, endPoint y: 556, distance: 7.0
click at [75, 561] on link "赠送彩金" at bounding box center [88, 564] width 118 height 25
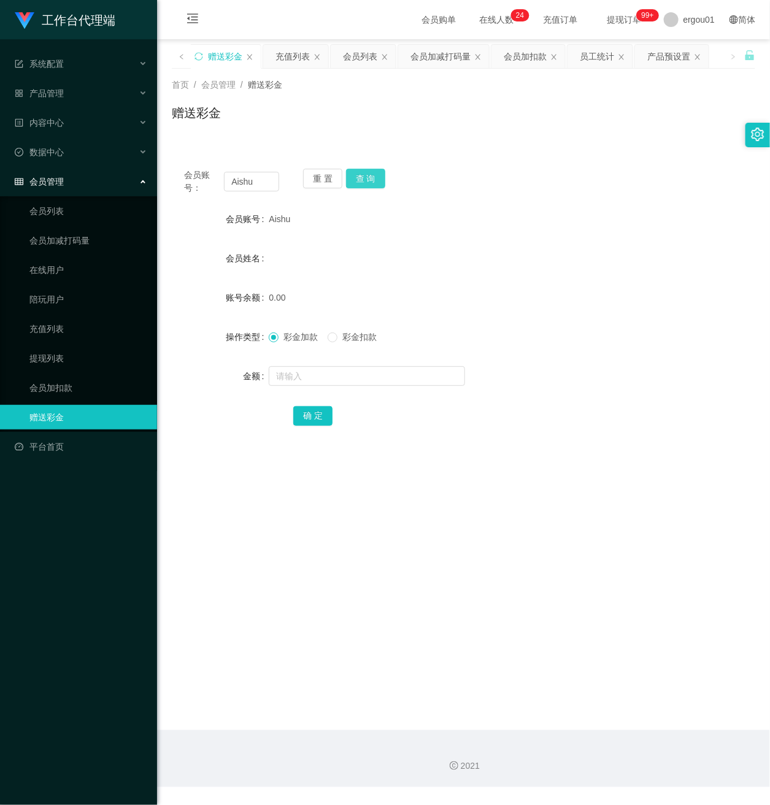
click at [359, 175] on button "查 询" at bounding box center [365, 179] width 39 height 20
click at [319, 376] on input "text" at bounding box center [367, 376] width 196 height 20
type input "50"
click at [304, 411] on button "确 定" at bounding box center [312, 416] width 39 height 20
click at [372, 175] on button "查 询" at bounding box center [365, 179] width 39 height 20
